Goal: Task Accomplishment & Management: Manage account settings

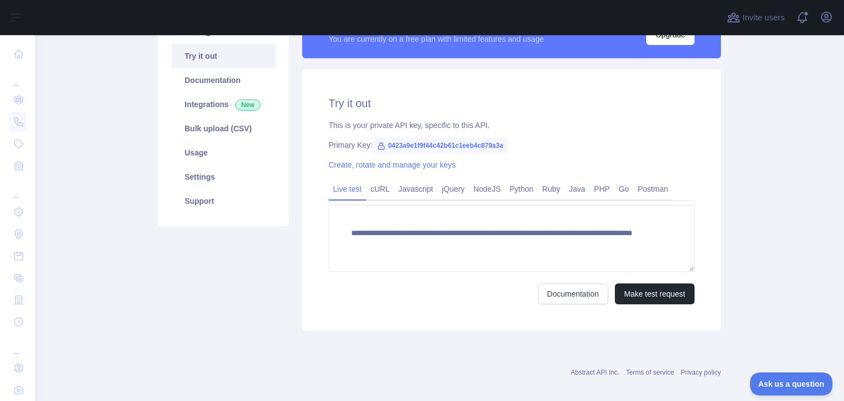
scroll to position [55, 0]
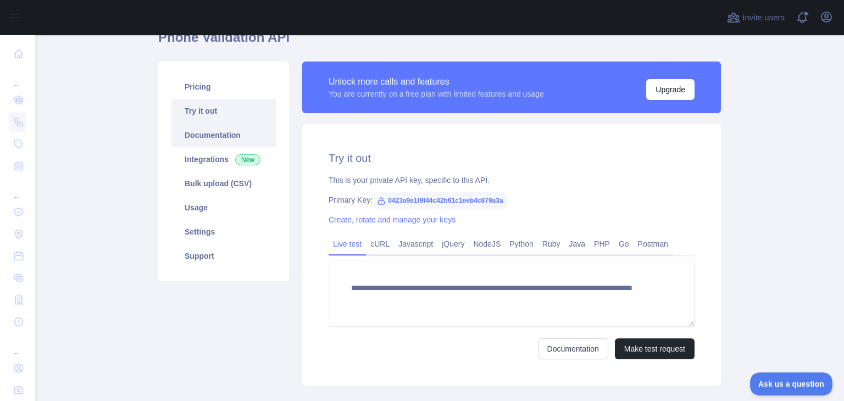
click at [206, 140] on link "Documentation" at bounding box center [223, 135] width 104 height 24
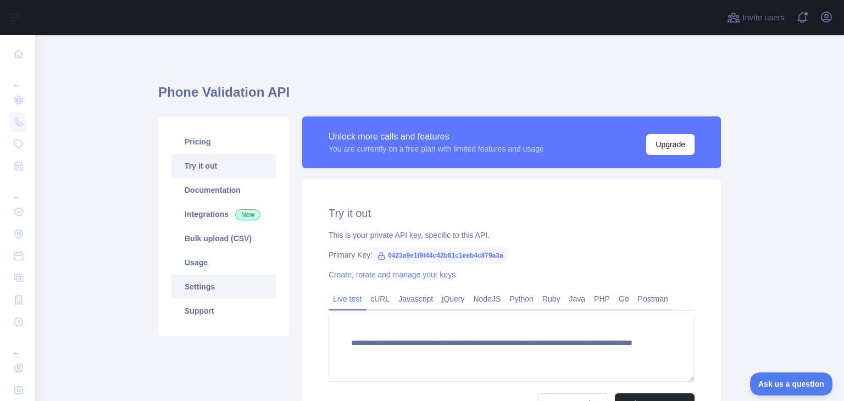
click at [223, 287] on link "Settings" at bounding box center [223, 287] width 104 height 24
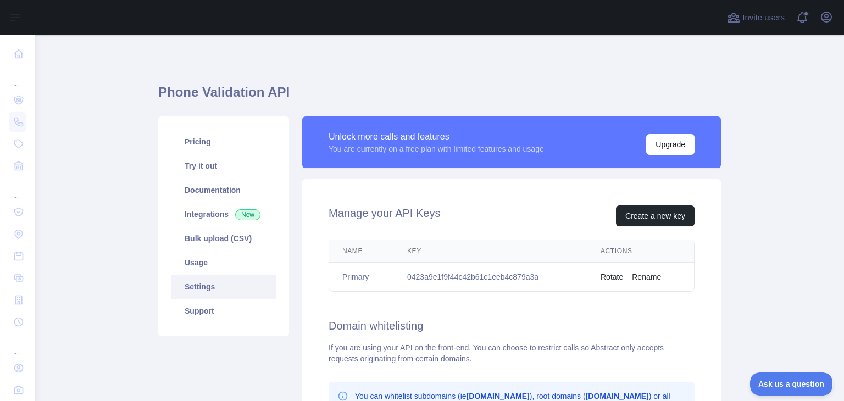
scroll to position [55, 0]
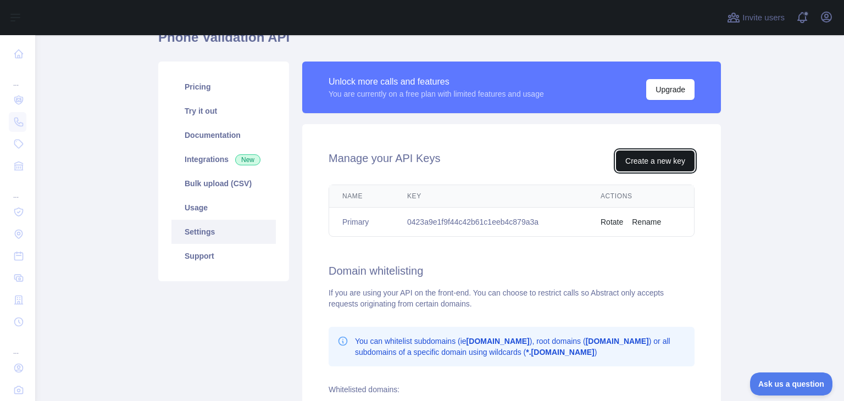
click at [652, 161] on button "Create a new key" at bounding box center [655, 160] width 79 height 21
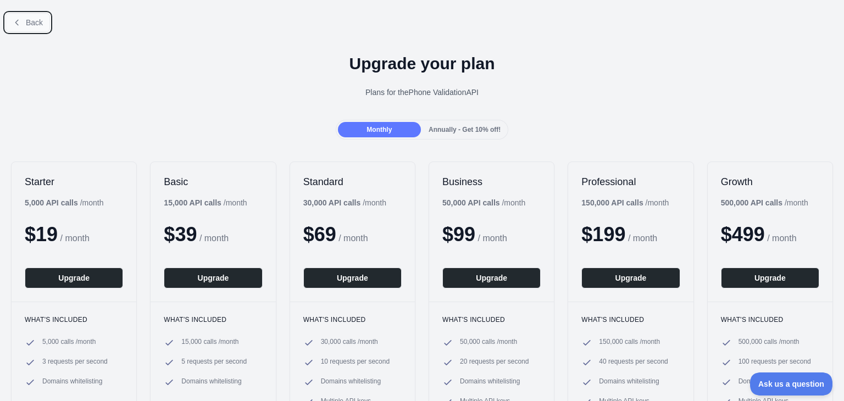
click at [20, 25] on icon at bounding box center [17, 22] width 9 height 9
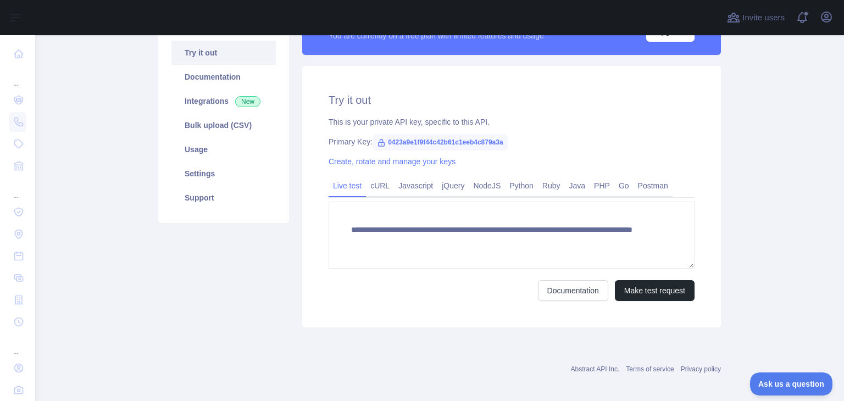
scroll to position [120, 0]
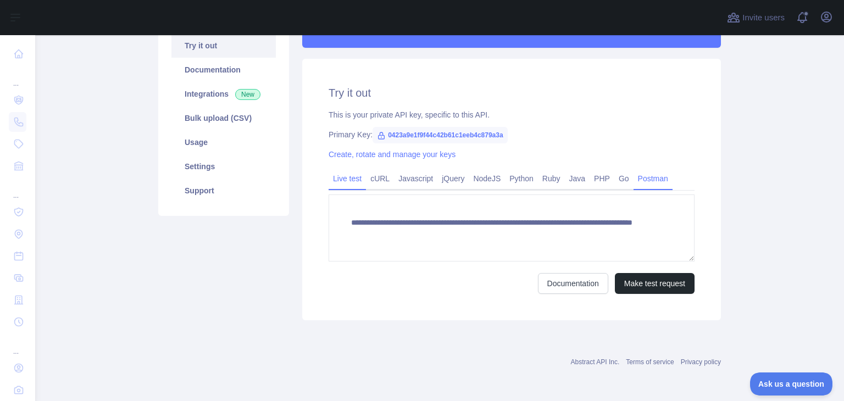
click at [634, 181] on link "Postman" at bounding box center [652, 179] width 39 height 18
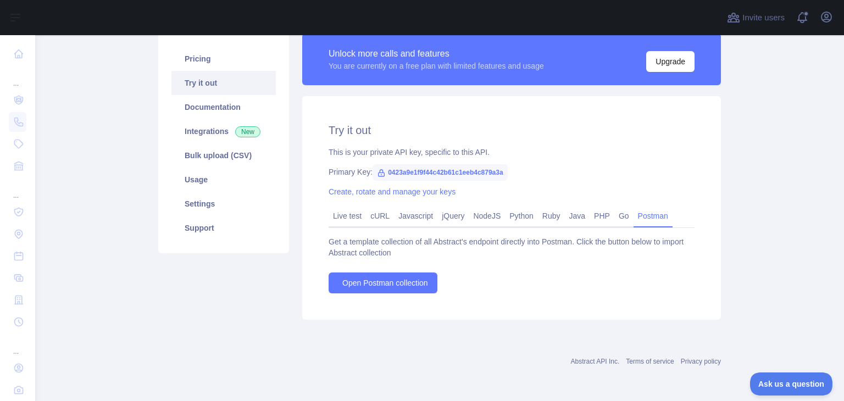
scroll to position [83, 0]
click at [349, 214] on link "Live test" at bounding box center [346, 216] width 37 height 18
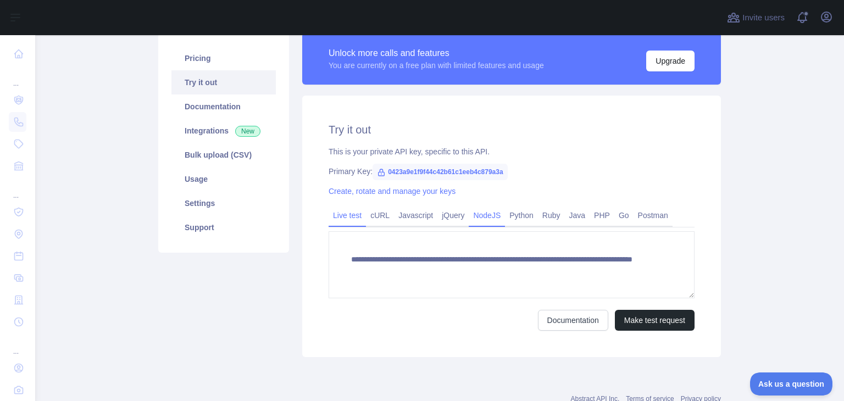
scroll to position [0, 0]
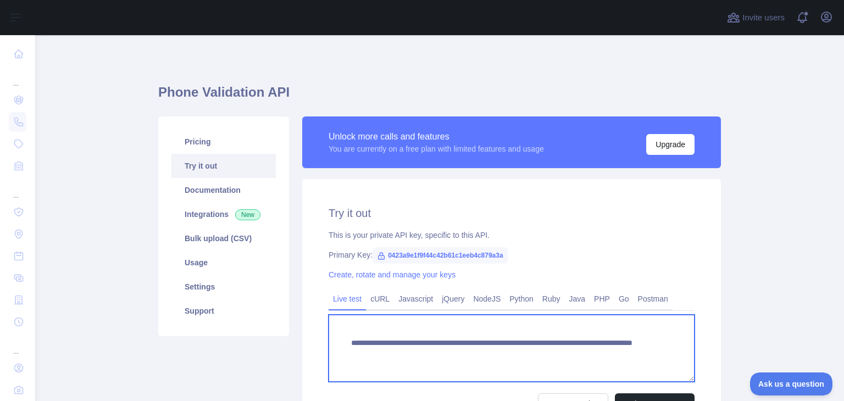
drag, startPoint x: 496, startPoint y: 342, endPoint x: 342, endPoint y: 336, distance: 154.4
click at [342, 336] on textarea "**********" at bounding box center [511, 348] width 366 height 67
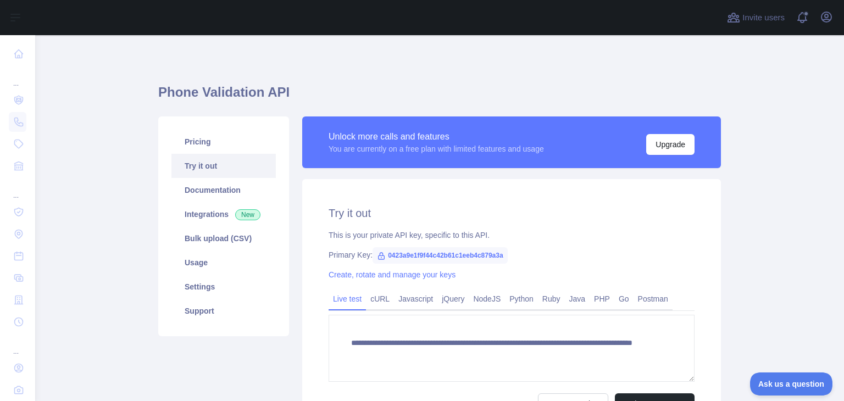
scroll to position [55, 0]
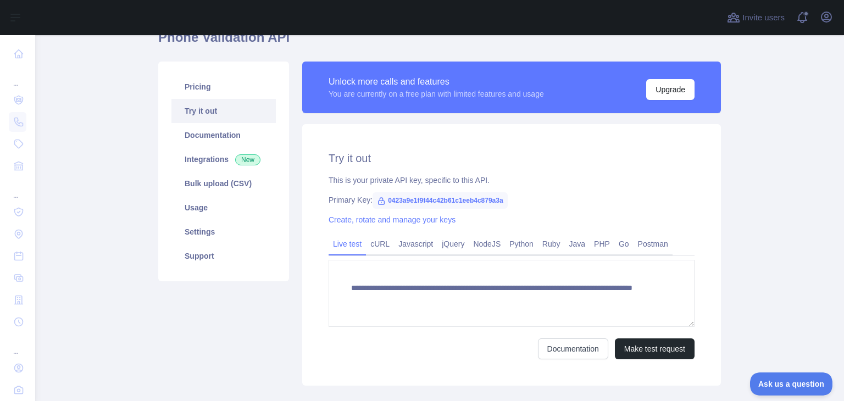
click at [445, 200] on span "0423a9e1f9f44c42b61c1eeb4c879a3a" at bounding box center [439, 200] width 135 height 16
copy span "0423a9e1f9f44c42b61c1eeb4c879a3a"
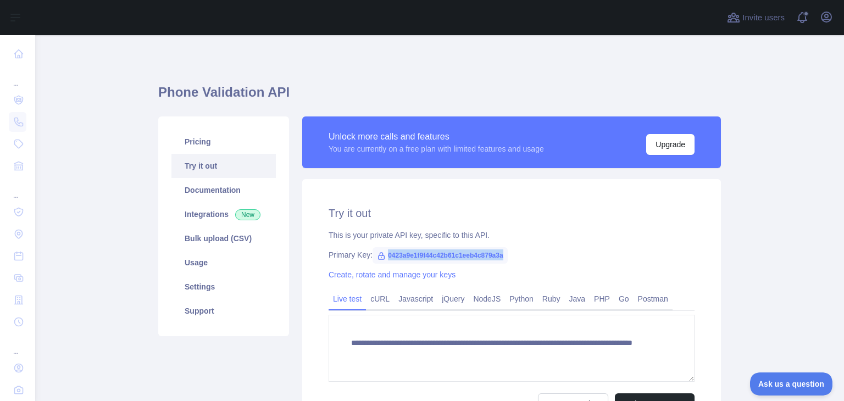
scroll to position [0, 0]
click at [218, 285] on link "Settings" at bounding box center [223, 287] width 104 height 24
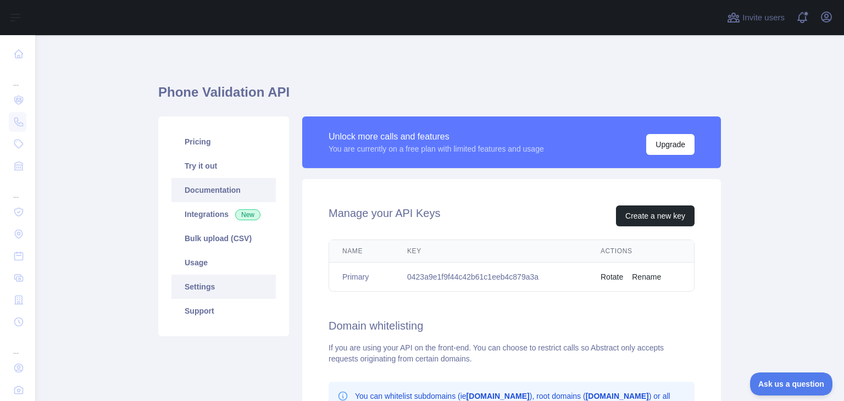
click at [222, 192] on link "Documentation" at bounding box center [223, 190] width 104 height 24
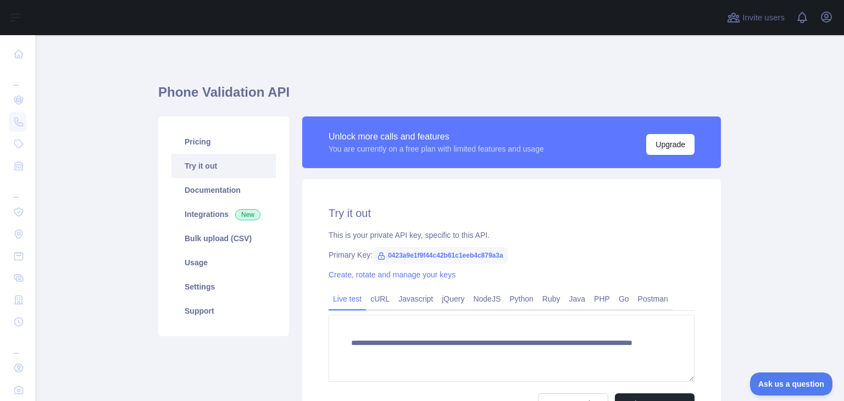
scroll to position [55, 0]
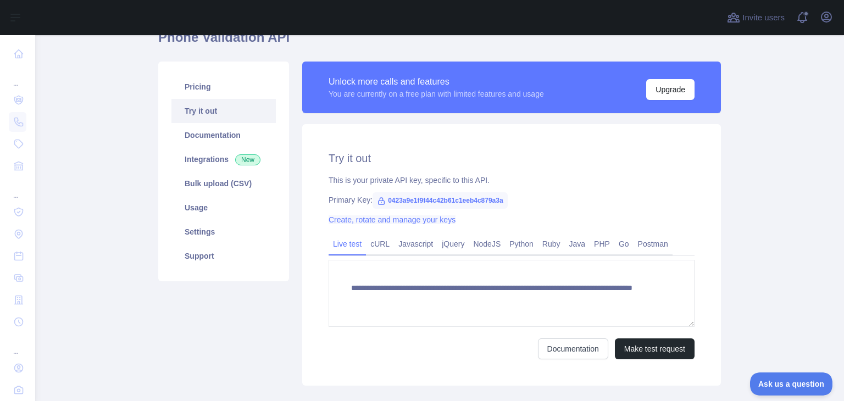
click at [422, 221] on link "Create, rotate and manage your keys" at bounding box center [391, 219] width 127 height 9
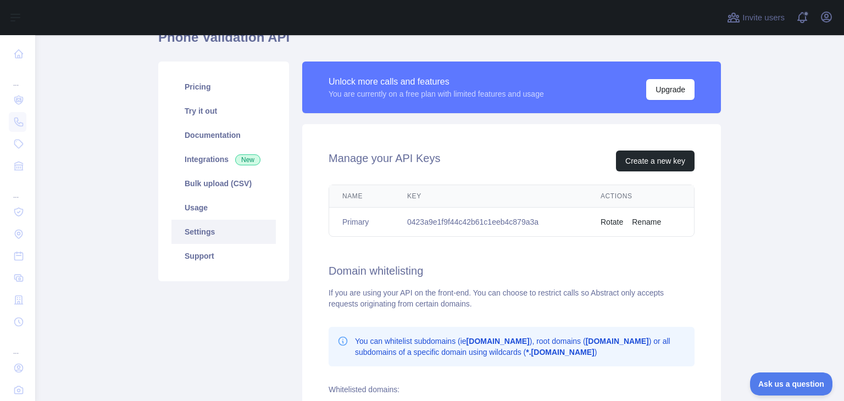
click at [422, 221] on td "0423a9e1f9f44c42b61c1eeb4c879a3a" at bounding box center [490, 222] width 193 height 29
copy td "0423a9e1f9f44c42b61c1eeb4c879a3a"
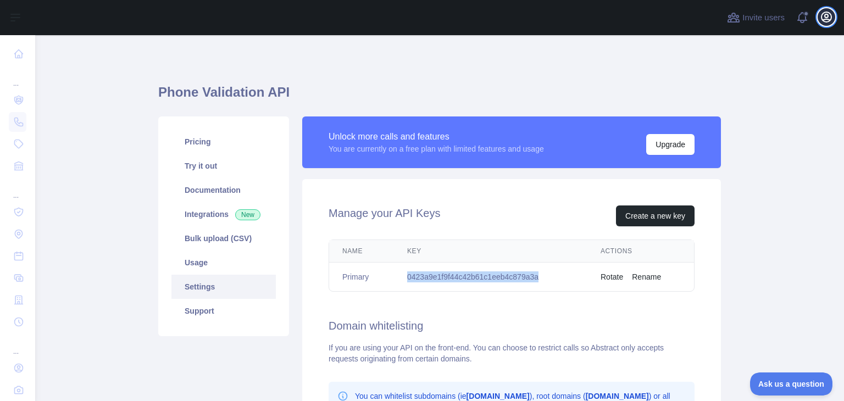
click at [819, 14] on button "Open user menu" at bounding box center [826, 17] width 18 height 18
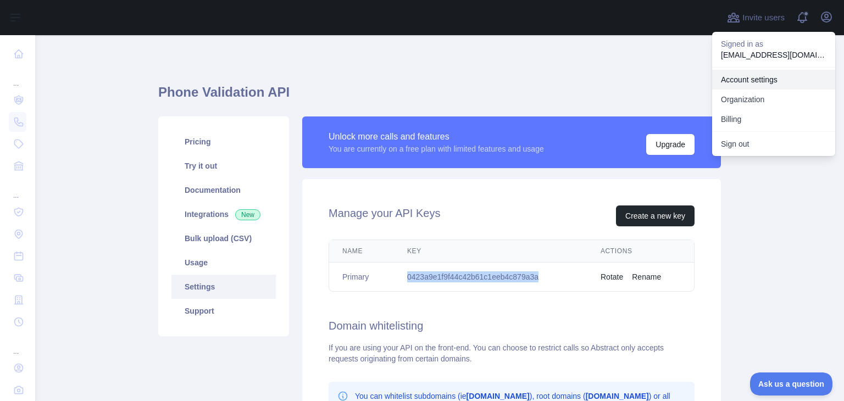
click at [758, 77] on link "Account settings" at bounding box center [773, 80] width 123 height 20
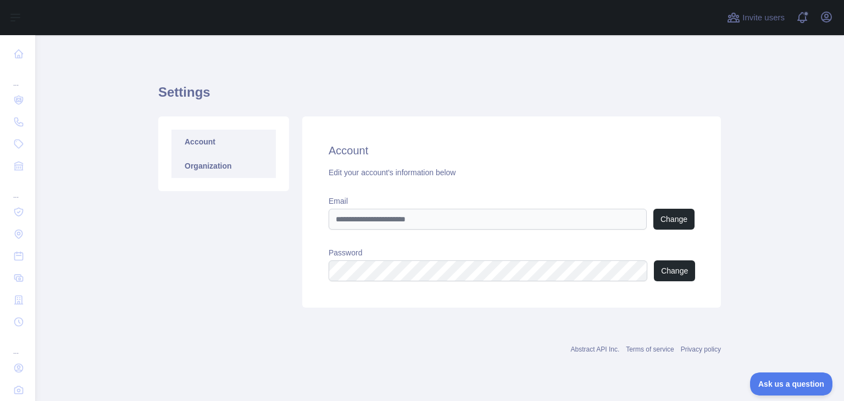
click at [198, 169] on link "Organization" at bounding box center [223, 166] width 104 height 24
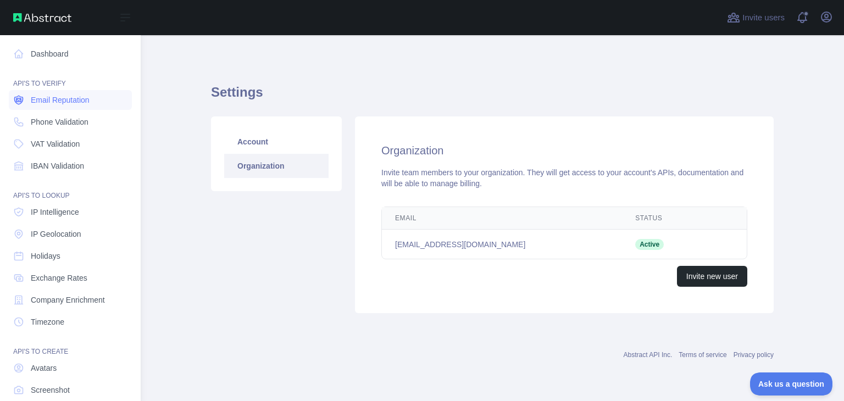
click at [68, 105] on link "Email Reputation" at bounding box center [70, 100] width 123 height 20
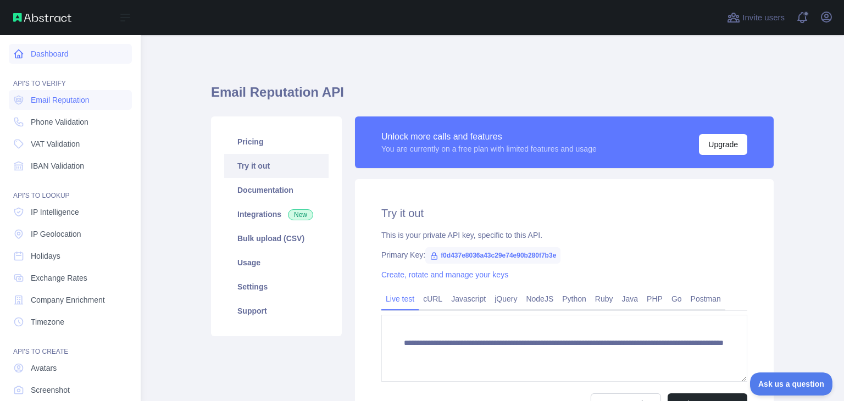
click at [57, 58] on link "Dashboard" at bounding box center [70, 54] width 123 height 20
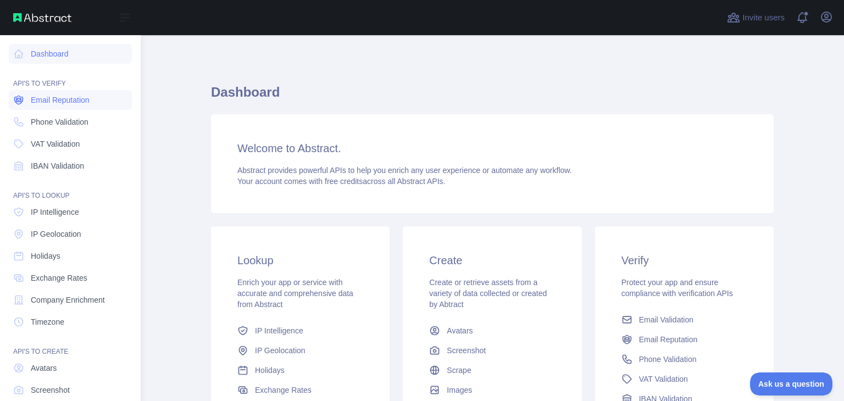
click at [70, 107] on link "Email Reputation" at bounding box center [70, 100] width 123 height 20
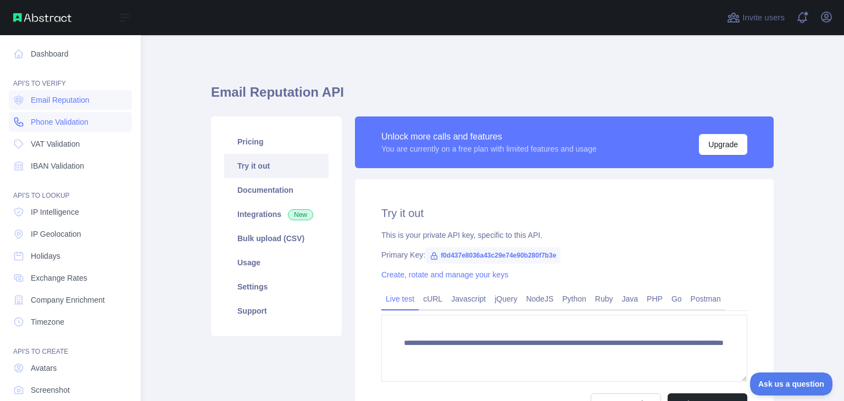
click at [63, 121] on span "Phone Validation" at bounding box center [60, 121] width 58 height 11
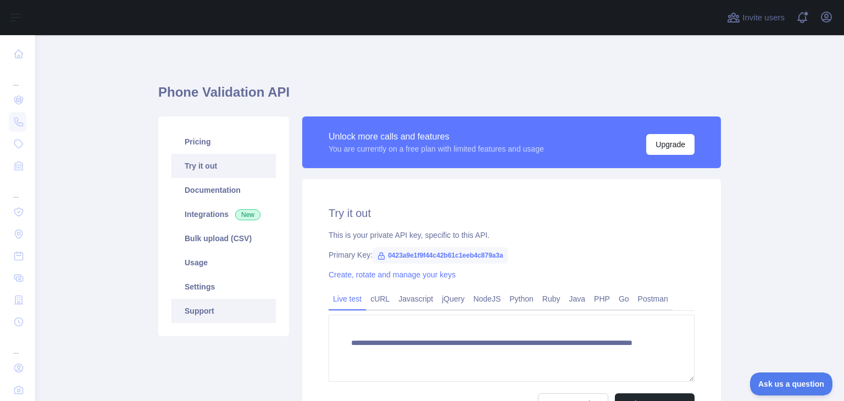
click at [217, 305] on link "Support" at bounding box center [223, 311] width 104 height 24
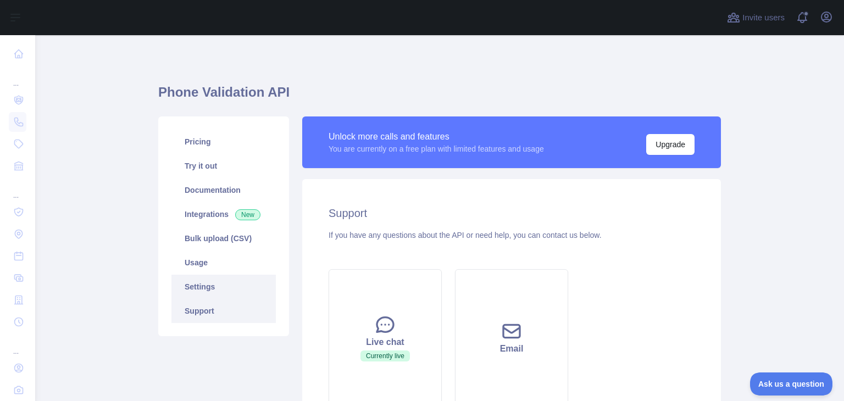
click at [217, 286] on link "Settings" at bounding box center [223, 287] width 104 height 24
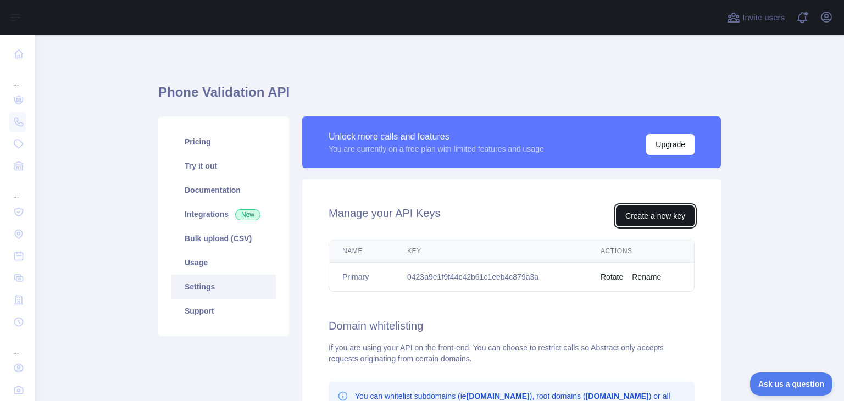
click at [647, 214] on button "Create a new key" at bounding box center [655, 215] width 79 height 21
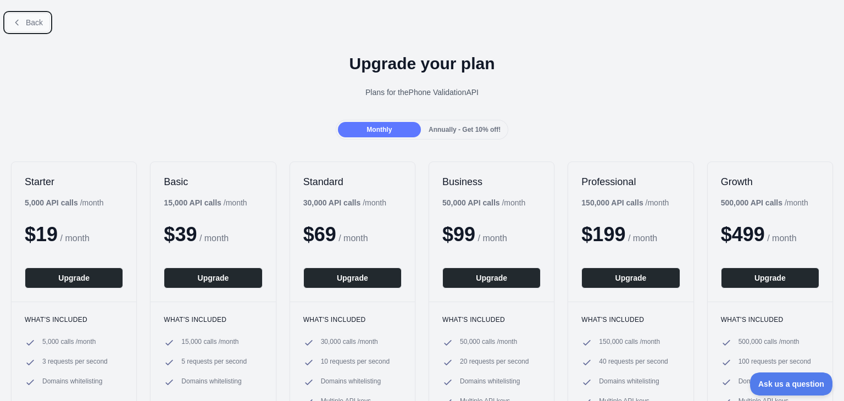
click at [37, 23] on span "Back" at bounding box center [34, 22] width 17 height 9
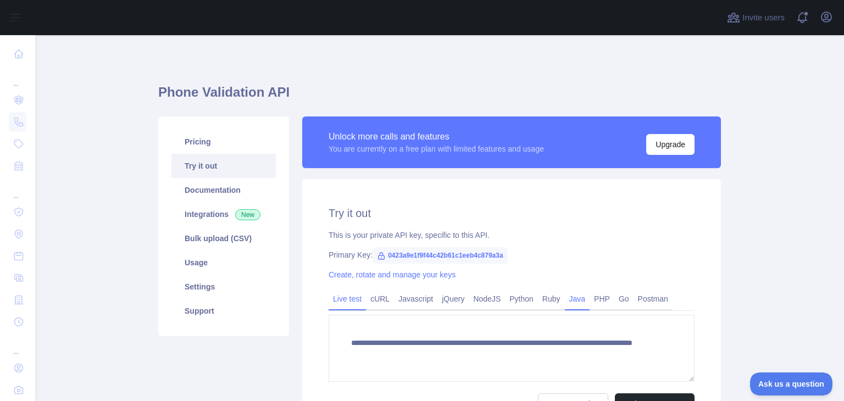
scroll to position [110, 0]
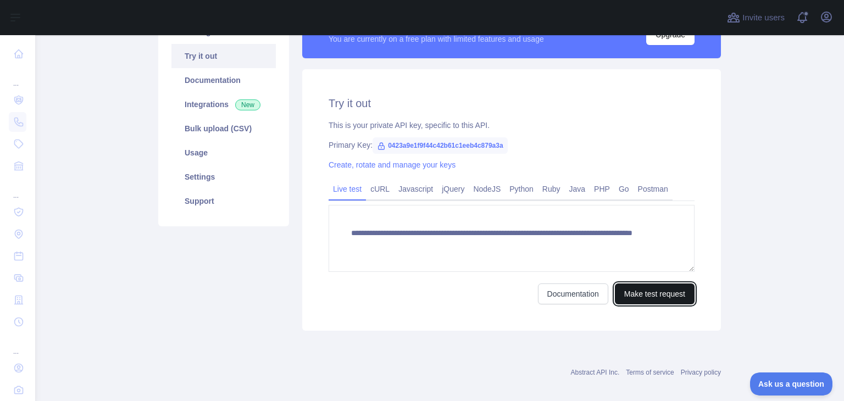
click at [636, 294] on button "Make test request" at bounding box center [655, 293] width 80 height 21
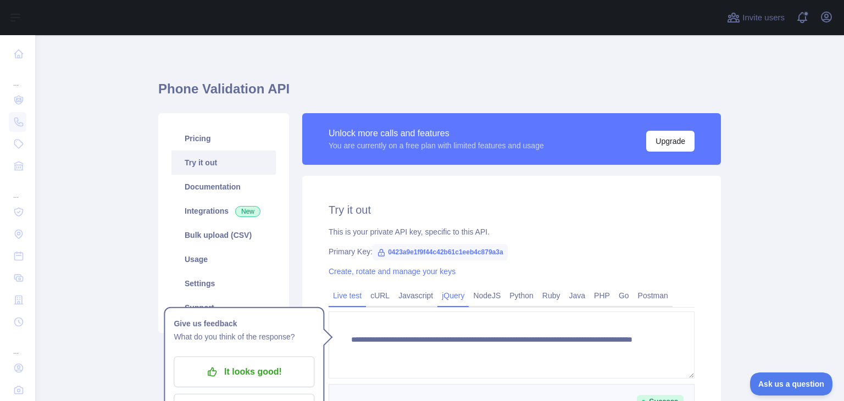
scroll to position [0, 0]
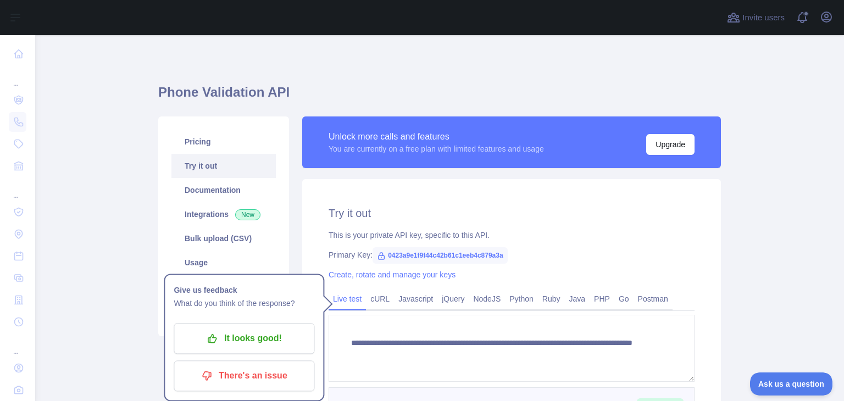
click at [458, 256] on span "0423a9e1f9f44c42b61c1eeb4c879a3a" at bounding box center [439, 255] width 135 height 16
copy span "0423a9e1f9f44c42b61c1eeb4c879a3a"
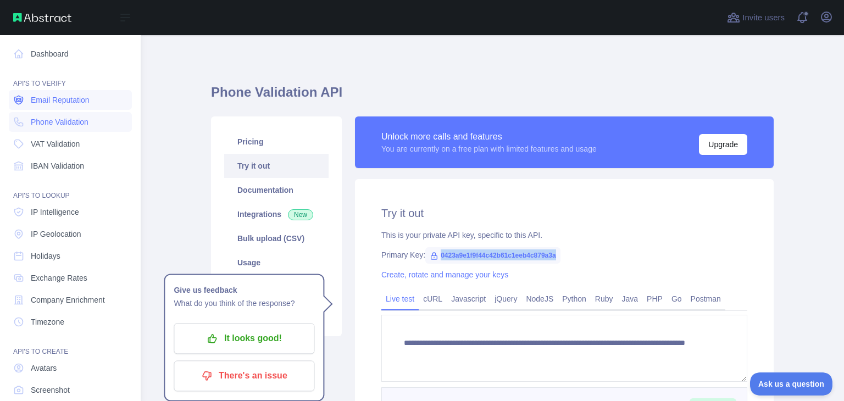
click at [51, 100] on span "Email Reputation" at bounding box center [60, 99] width 59 height 11
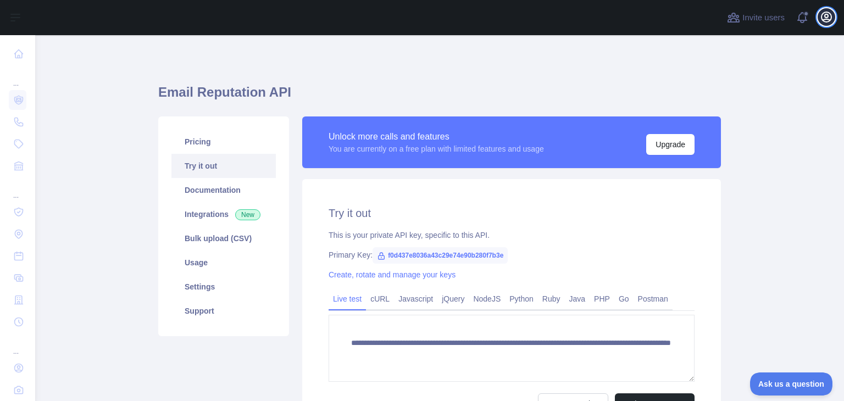
click at [831, 14] on icon "button" at bounding box center [825, 16] width 13 height 13
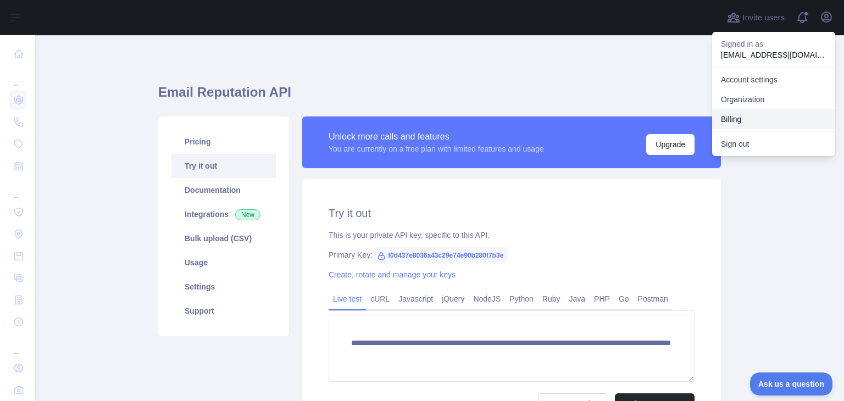
click at [779, 121] on button "Billing" at bounding box center [773, 119] width 123 height 20
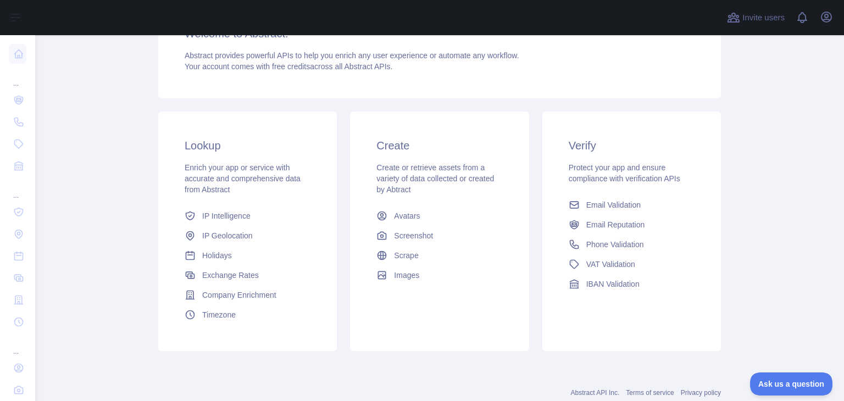
scroll to position [146, 0]
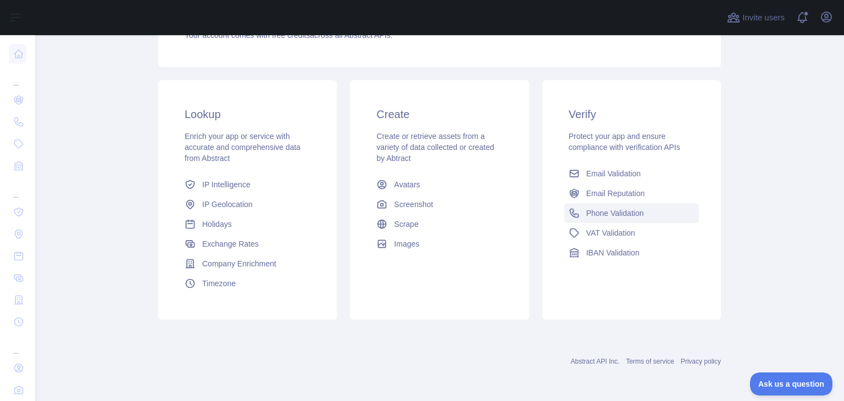
click at [621, 211] on span "Phone Validation" at bounding box center [615, 213] width 58 height 11
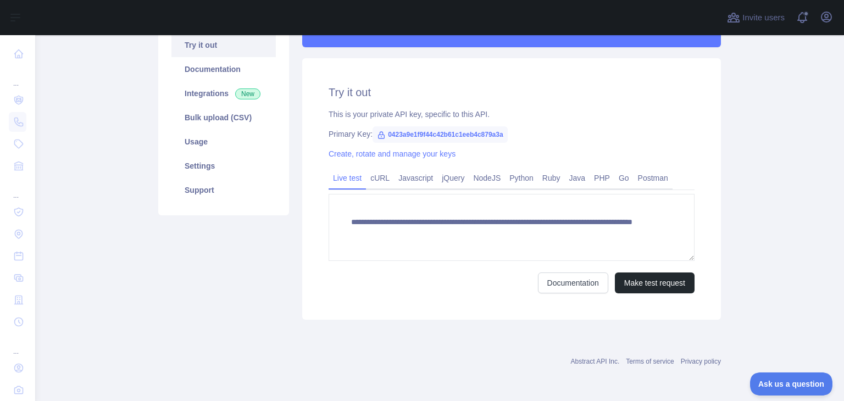
scroll to position [120, 0]
click at [410, 155] on link "Create, rotate and manage your keys" at bounding box center [391, 154] width 127 height 9
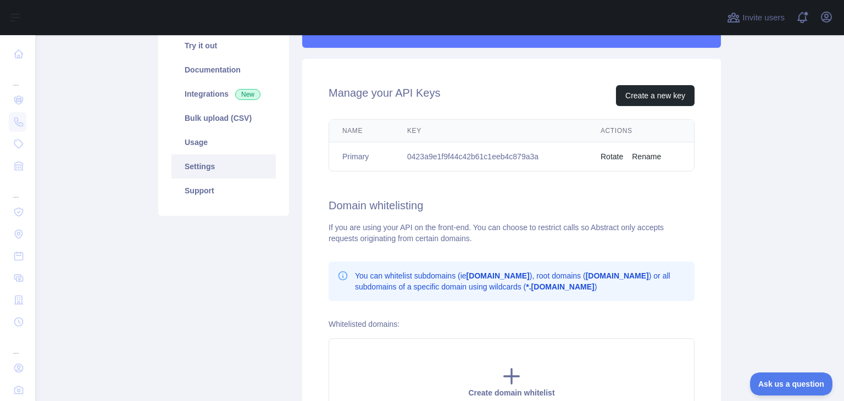
click at [611, 154] on button "Rotate" at bounding box center [611, 156] width 23 height 11
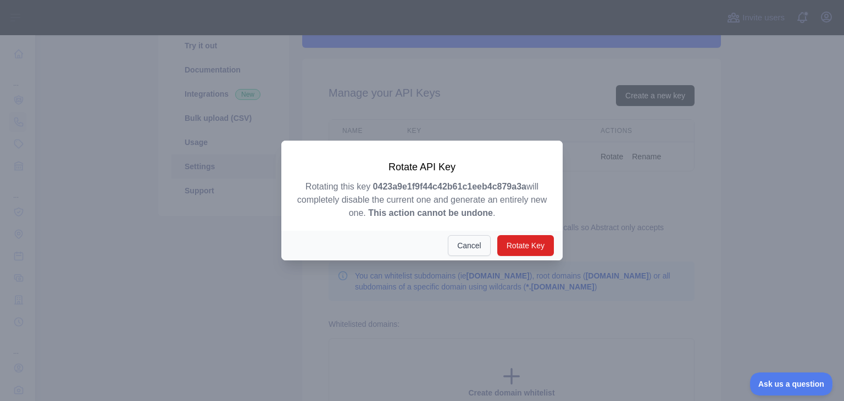
click at [477, 248] on button "Cancel" at bounding box center [469, 245] width 43 height 21
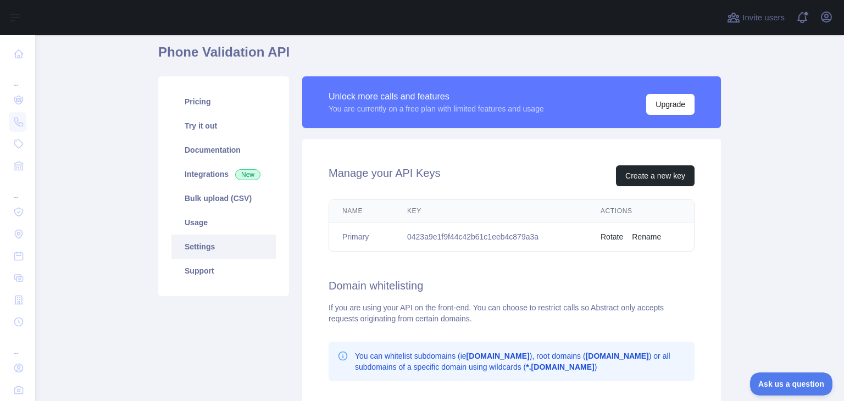
scroll to position [65, 0]
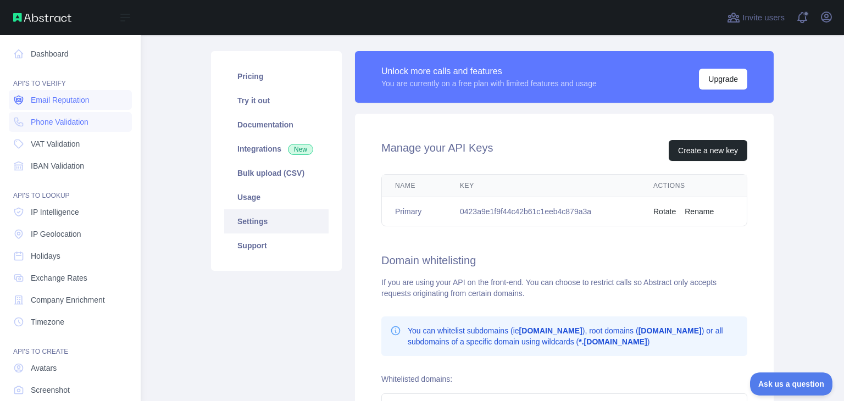
click at [76, 102] on span "Email Reputation" at bounding box center [60, 99] width 59 height 11
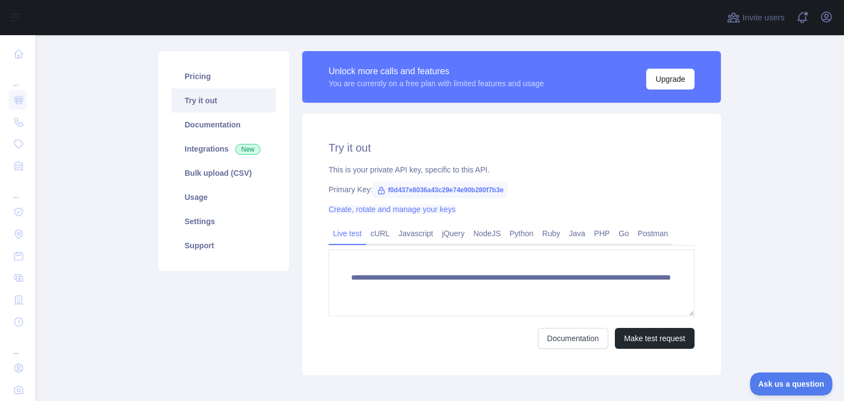
click at [347, 211] on link "Create, rotate and manage your keys" at bounding box center [391, 209] width 127 height 9
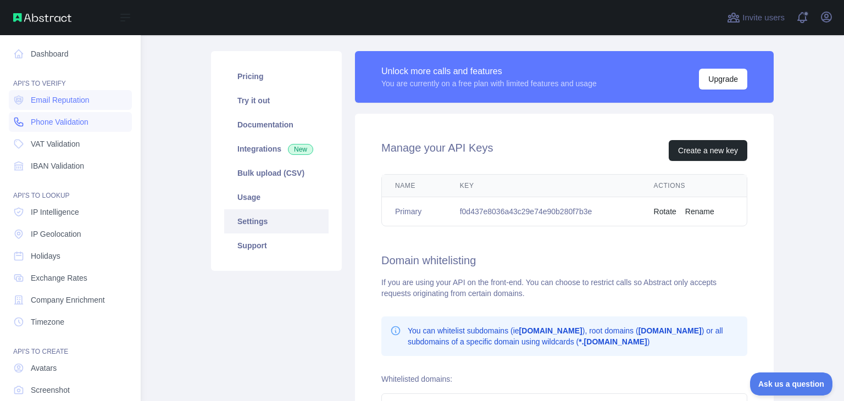
click at [41, 126] on span "Phone Validation" at bounding box center [60, 121] width 58 height 11
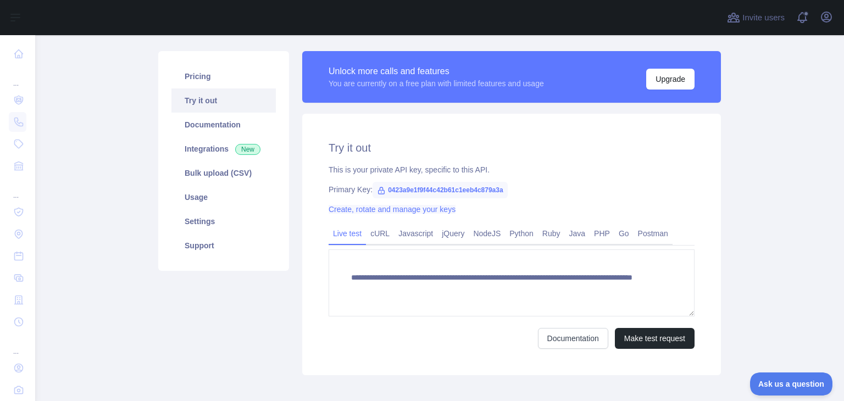
click at [424, 209] on link "Create, rotate and manage your keys" at bounding box center [391, 209] width 127 height 9
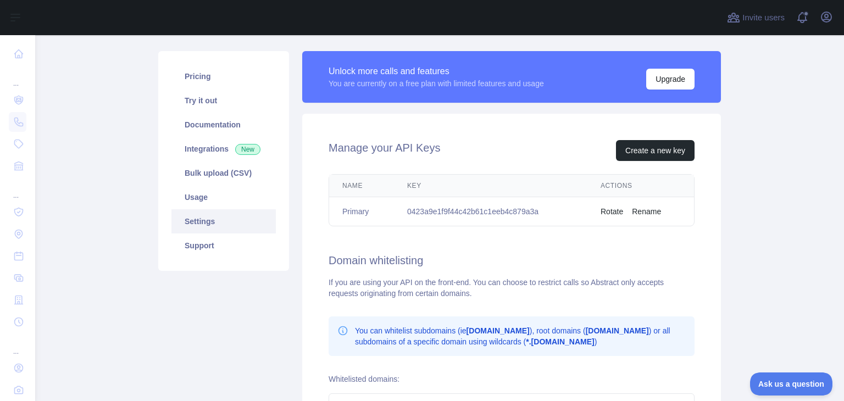
click at [602, 208] on button "Rotate" at bounding box center [611, 211] width 23 height 11
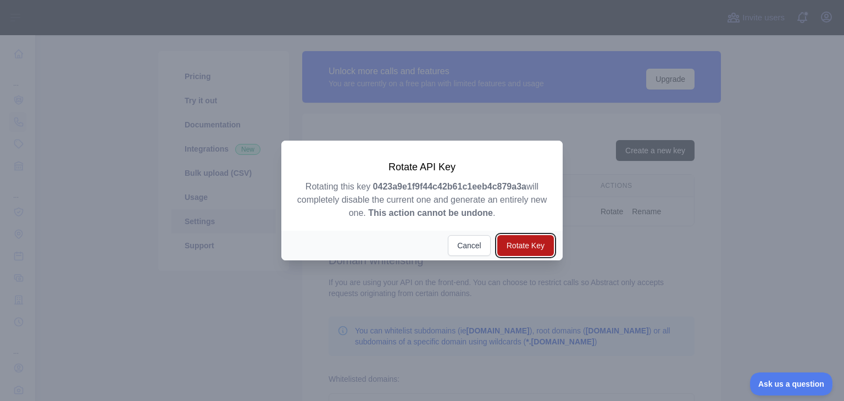
click at [532, 243] on button "Rotate Key" at bounding box center [525, 245] width 57 height 21
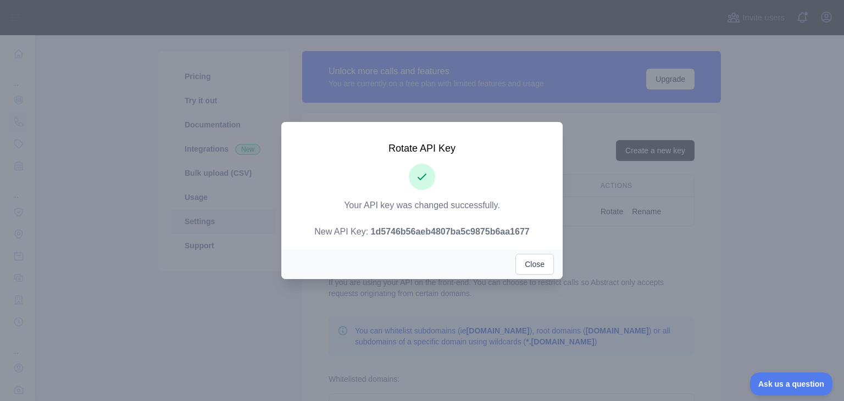
click at [464, 232] on strong "1d5746b56aeb4807ba5c9875b6aa1677" at bounding box center [450, 231] width 159 height 9
copy strong "1d5746b56aeb4807ba5c9875b6aa1677"
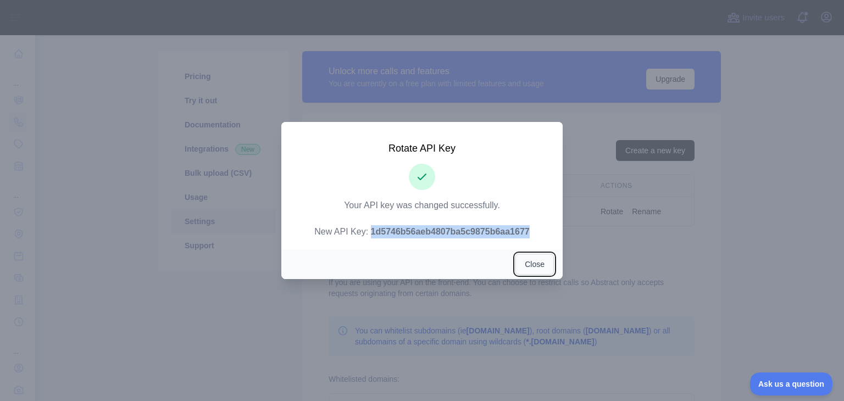
click at [527, 264] on button "Close" at bounding box center [534, 264] width 38 height 21
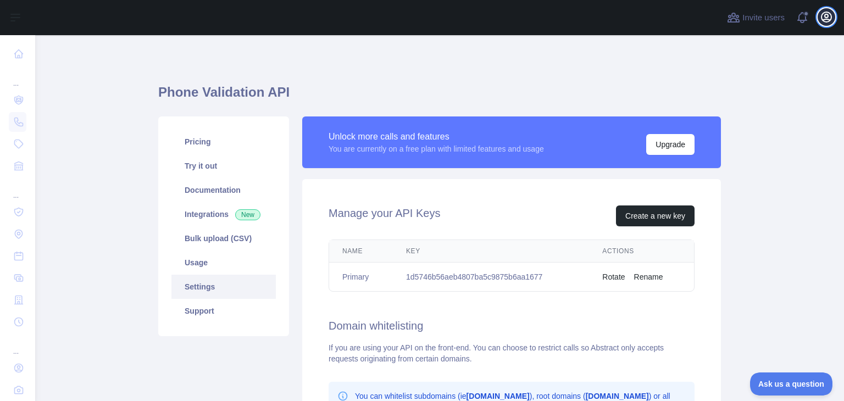
click at [830, 17] on icon "button" at bounding box center [826, 17] width 10 height 10
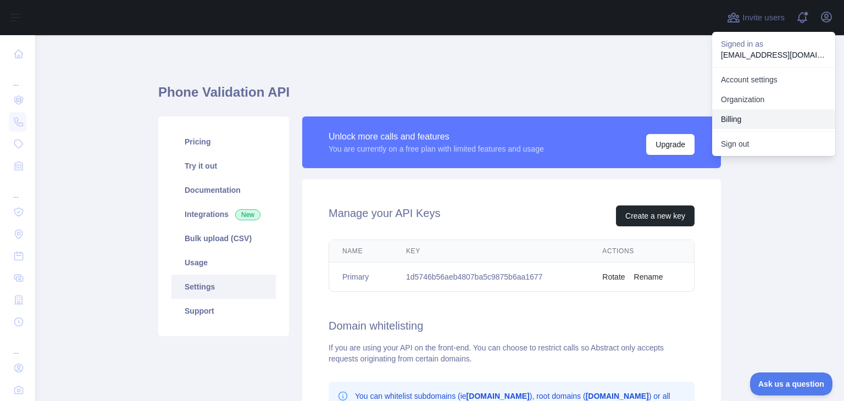
click at [771, 118] on button "Billing" at bounding box center [773, 119] width 123 height 20
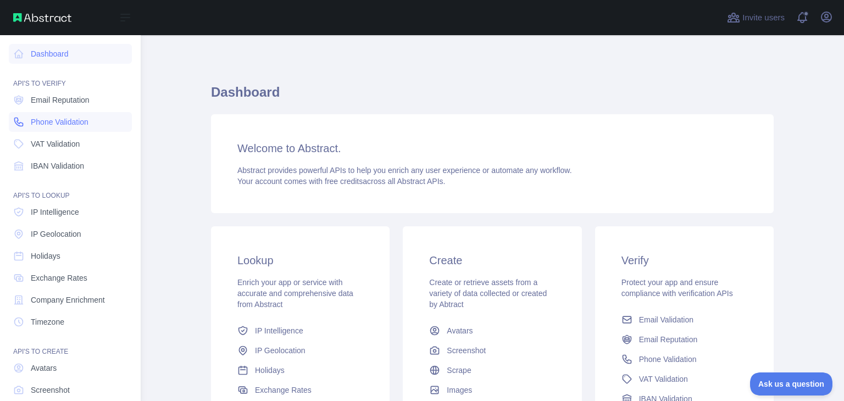
click at [71, 121] on span "Phone Validation" at bounding box center [60, 121] width 58 height 11
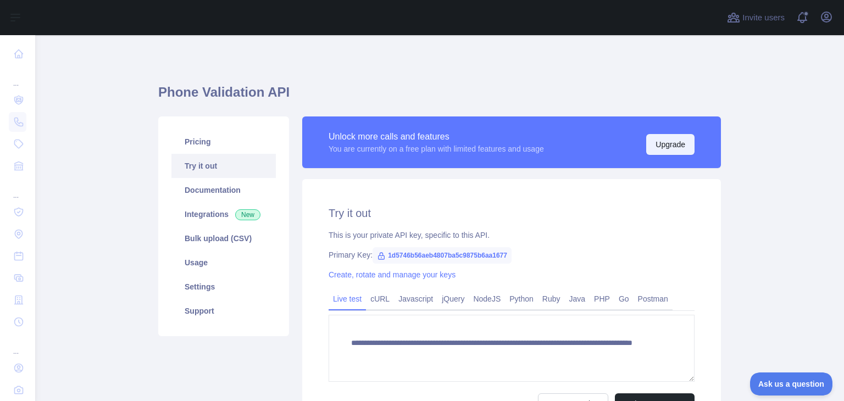
click at [659, 150] on button "Upgrade" at bounding box center [670, 144] width 48 height 21
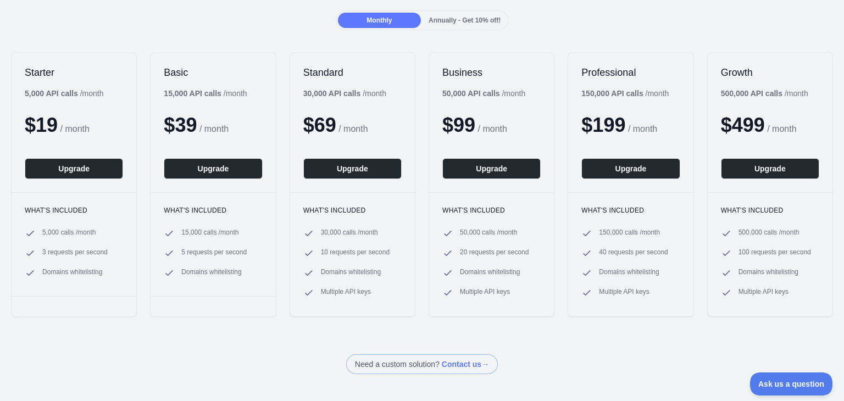
scroll to position [110, 0]
